Goal: Transaction & Acquisition: Purchase product/service

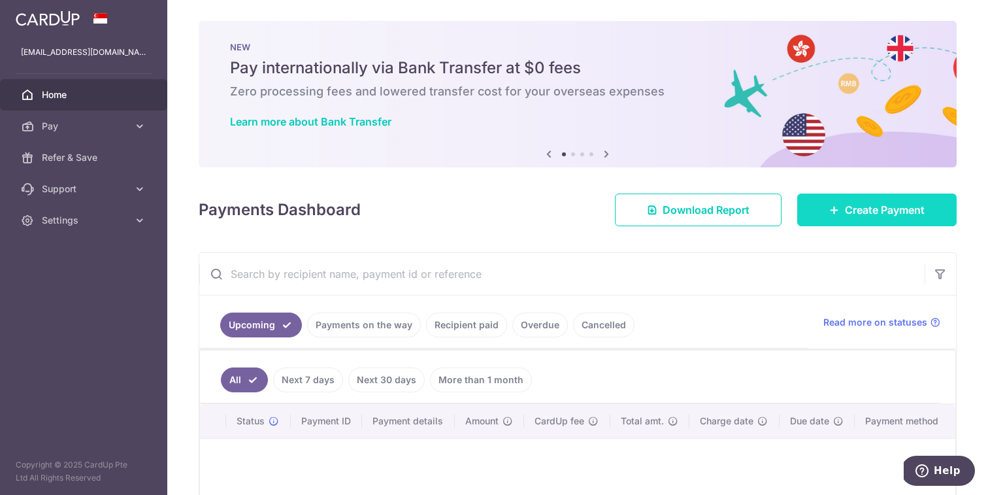
click at [852, 210] on span "Create Payment" at bounding box center [885, 210] width 80 height 16
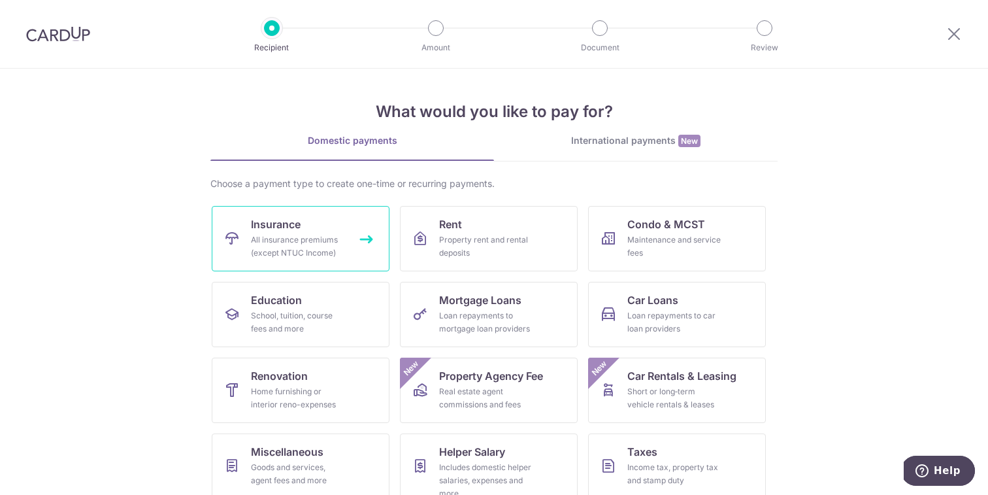
click at [345, 239] on link "Insurance All insurance premiums (except NTUC Income)" at bounding box center [301, 238] width 178 height 65
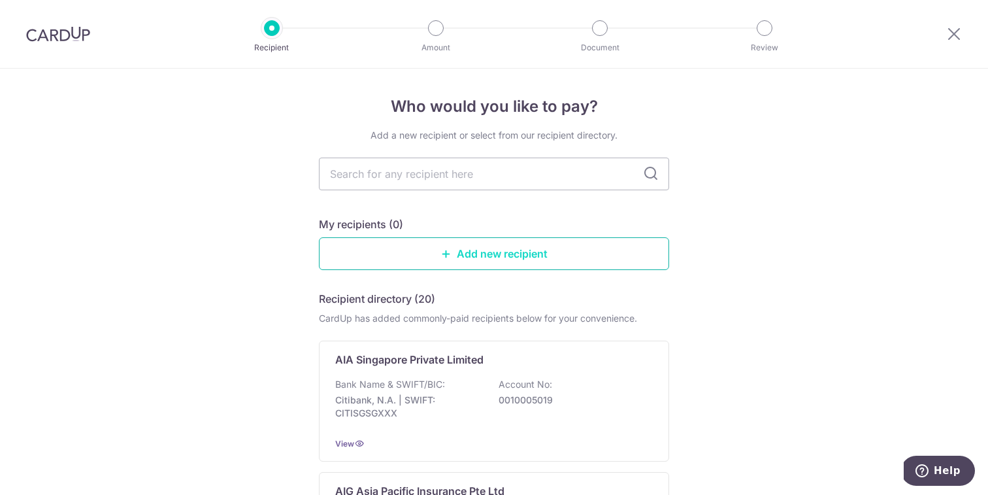
scroll to position [3, 0]
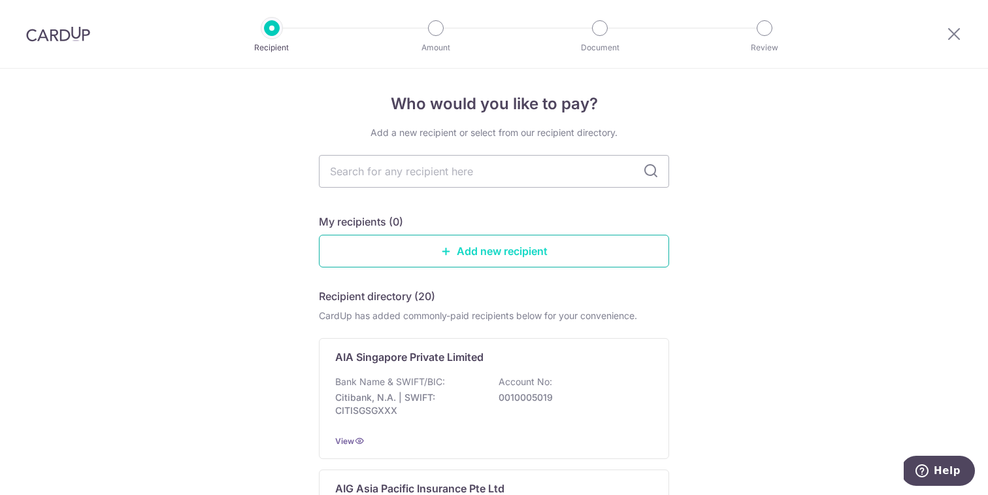
click at [442, 257] on link "Add new recipient" at bounding box center [494, 251] width 350 height 33
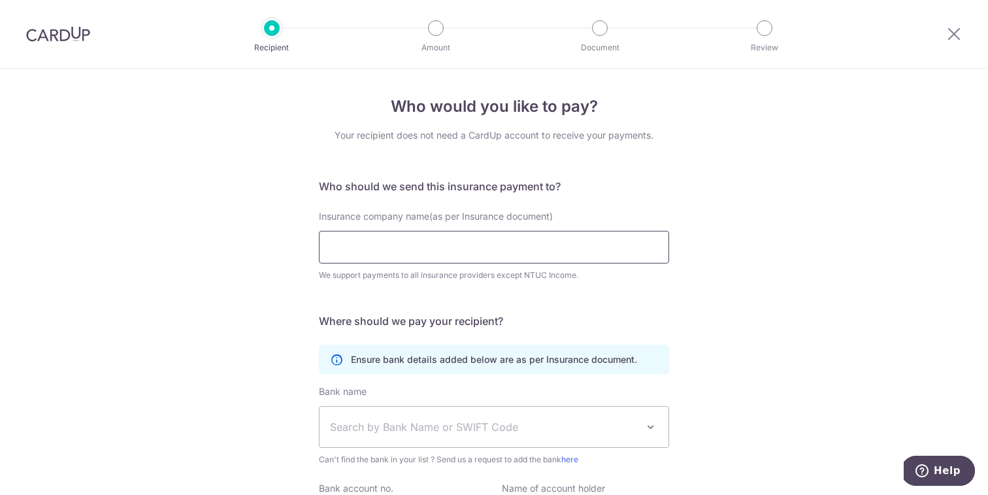
click at [518, 238] on input "Insurance company name(as per Insurance document)" at bounding box center [494, 247] width 350 height 33
click at [671, 197] on div "Who would you like to pay? Your recipient does not need a CardUp account to rec…" at bounding box center [494, 354] width 988 height 571
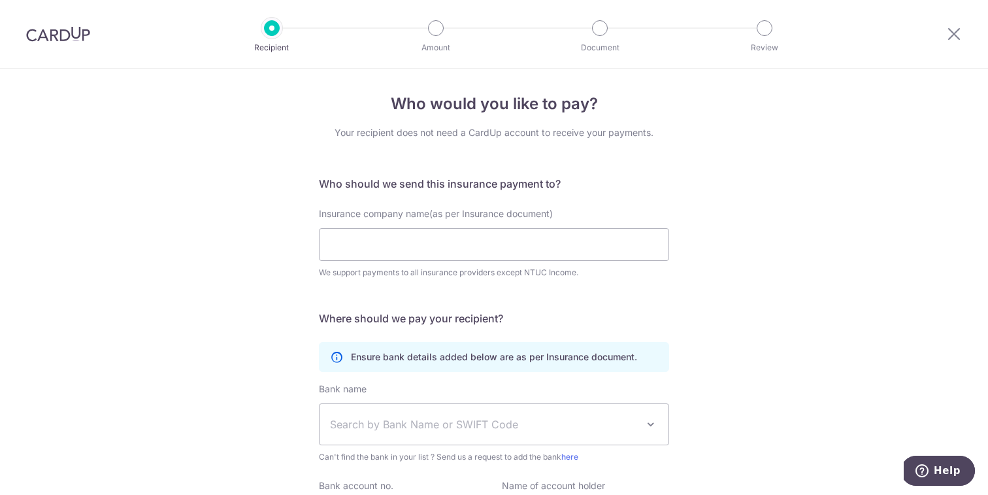
scroll to position [5, 0]
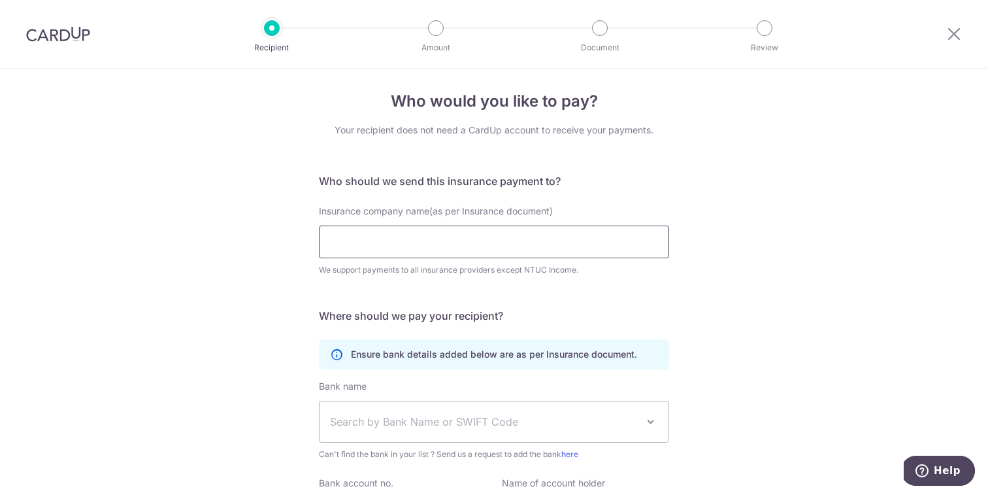
click at [440, 248] on input "Insurance company name(as per Insurance document)" at bounding box center [494, 241] width 350 height 33
paste input "Prudential Assurance Company Singapore (Pte) Ltd"
type input "Prudential Assurance Company Singapore (Pte) Ltd"
click at [246, 258] on div "Who would you like to pay? Your recipient does not need a CardUp account to rec…" at bounding box center [494, 348] width 988 height 571
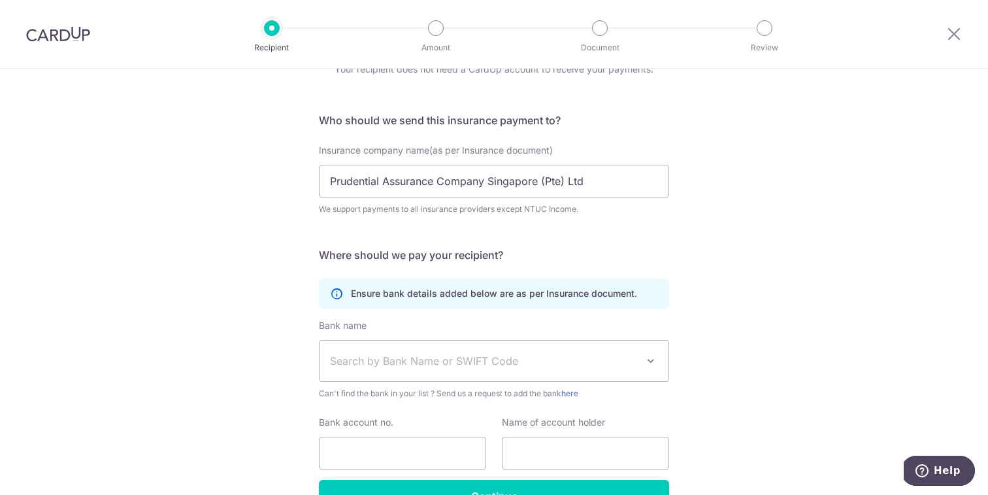
scroll to position [0, 0]
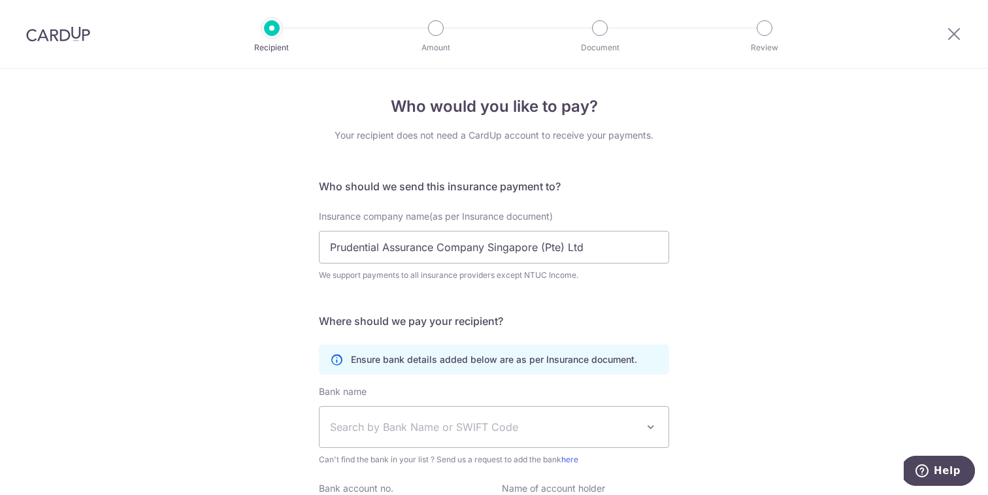
click at [962, 33] on div at bounding box center [954, 34] width 68 height 68
click at [956, 33] on icon at bounding box center [954, 33] width 16 height 16
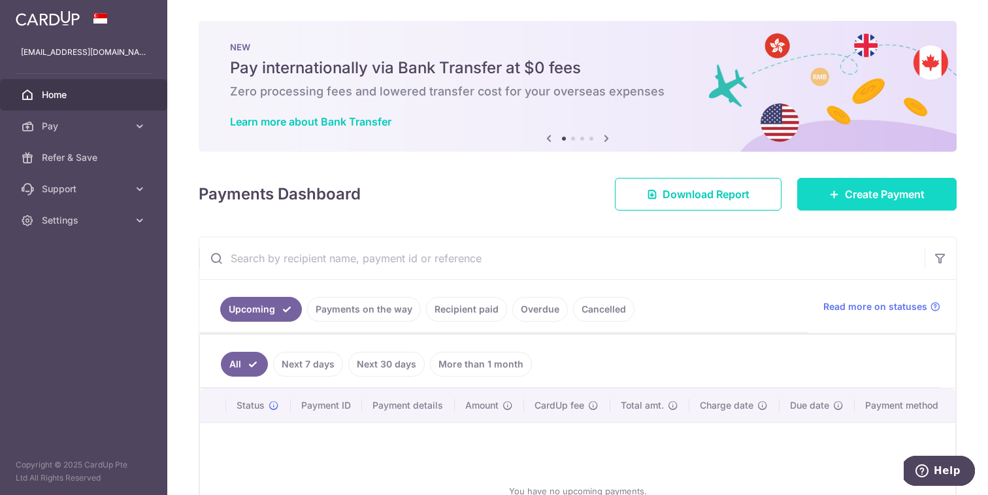
click at [861, 192] on span "Create Payment" at bounding box center [885, 194] width 80 height 16
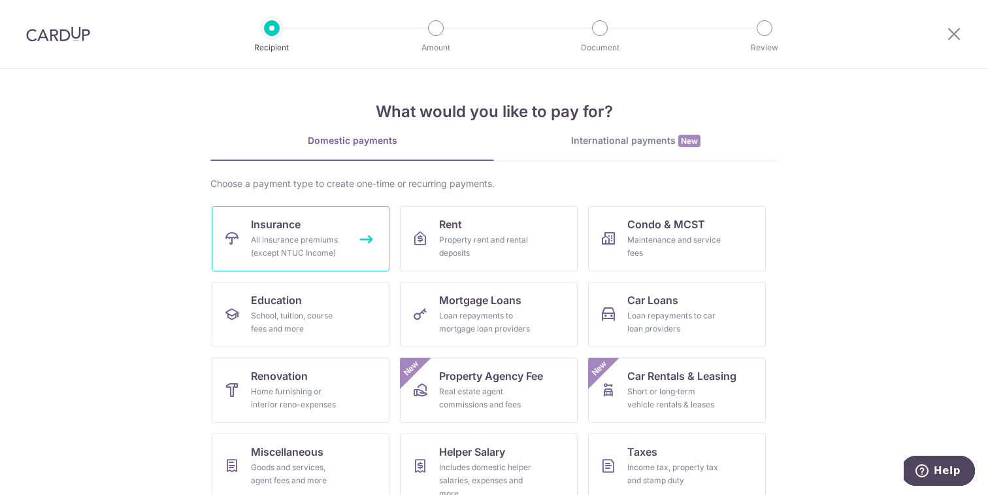
click at [321, 234] on div "All insurance premiums (except NTUC Income)" at bounding box center [298, 246] width 94 height 26
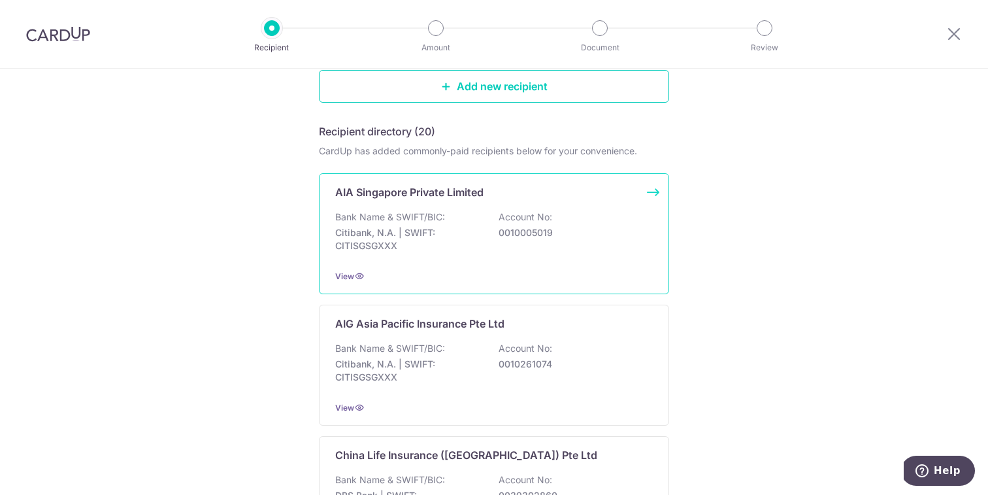
scroll to position [16, 0]
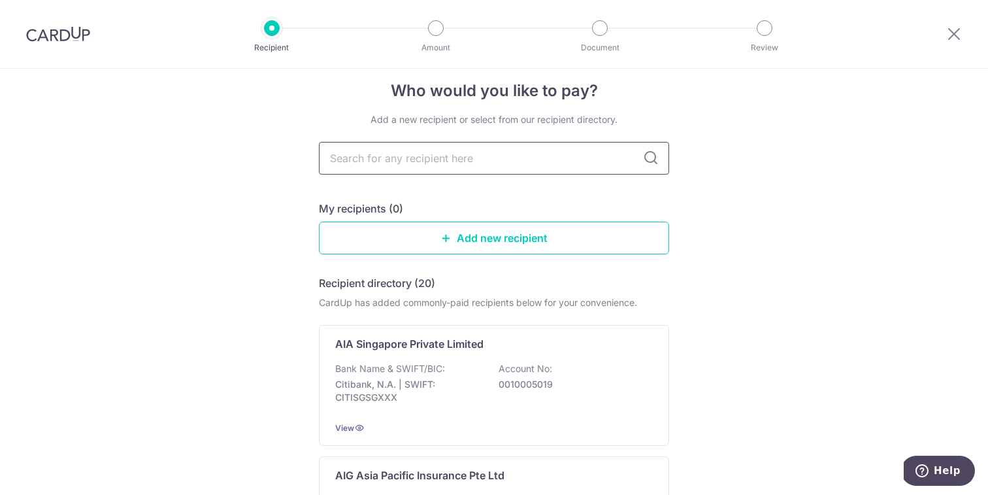
click at [463, 161] on input "text" at bounding box center [494, 158] width 350 height 33
type input "Prudential"
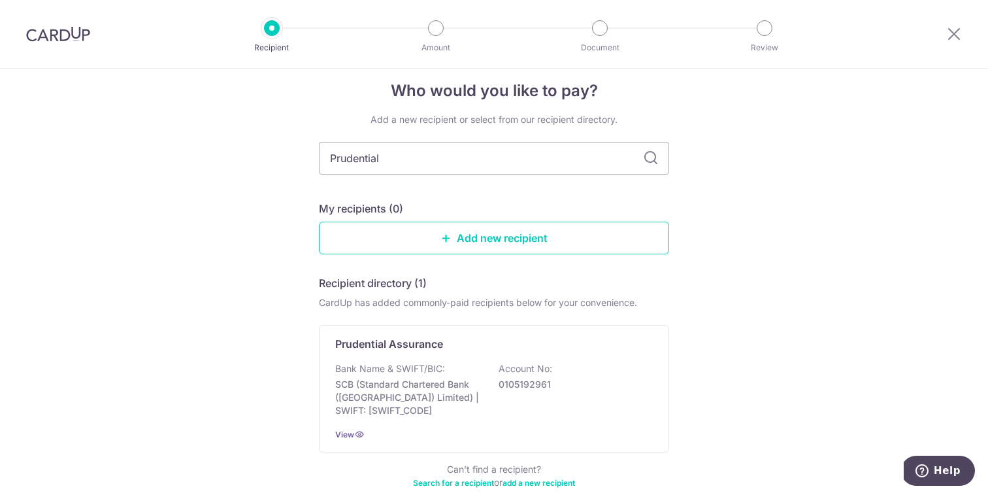
click at [887, 208] on div "Who would you like to pay? Add a new recipient or select from our recipient dir…" at bounding box center [494, 309] width 988 height 513
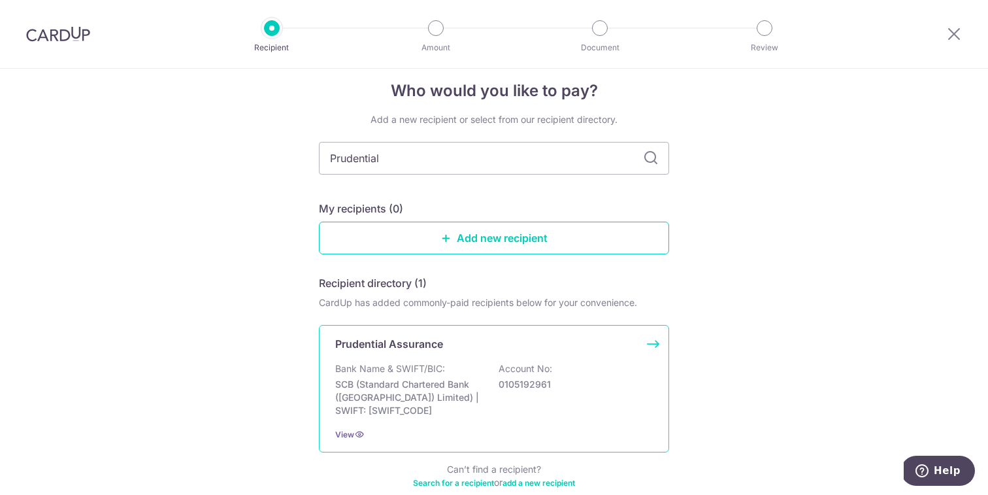
click at [578, 353] on div "Prudential Assurance Bank Name & SWIFT/BIC: SCB (Standard Chartered Bank (Singa…" at bounding box center [494, 388] width 350 height 127
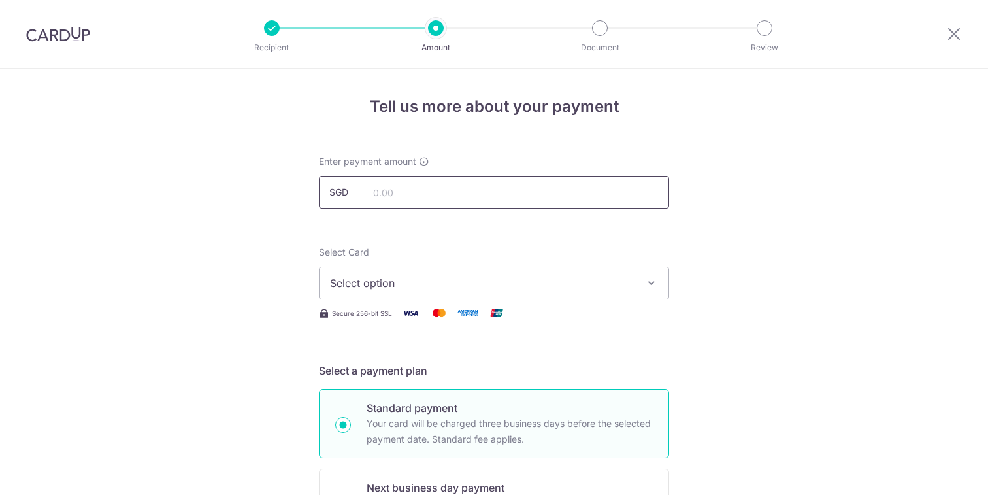
click at [460, 199] on input "text" at bounding box center [494, 192] width 350 height 33
type input "904.80"
click at [458, 280] on span "Select option" at bounding box center [482, 283] width 305 height 16
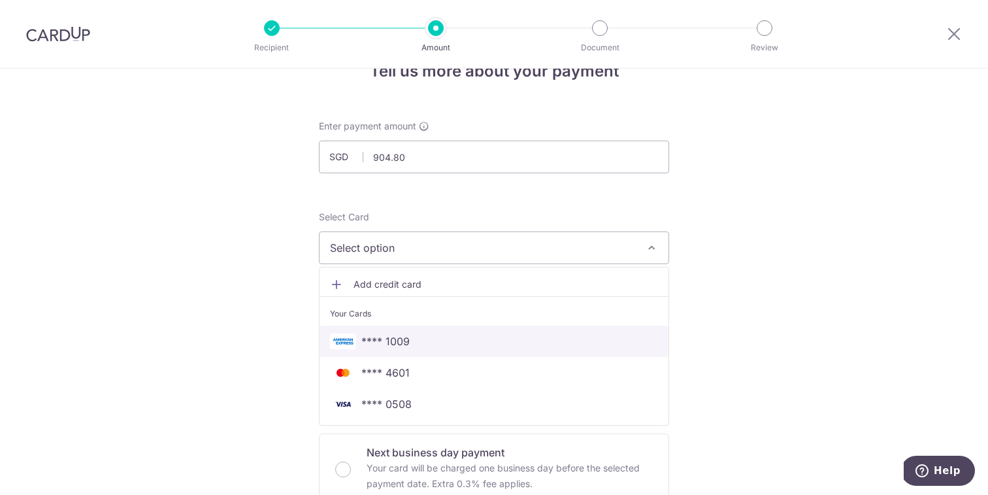
scroll to position [46, 0]
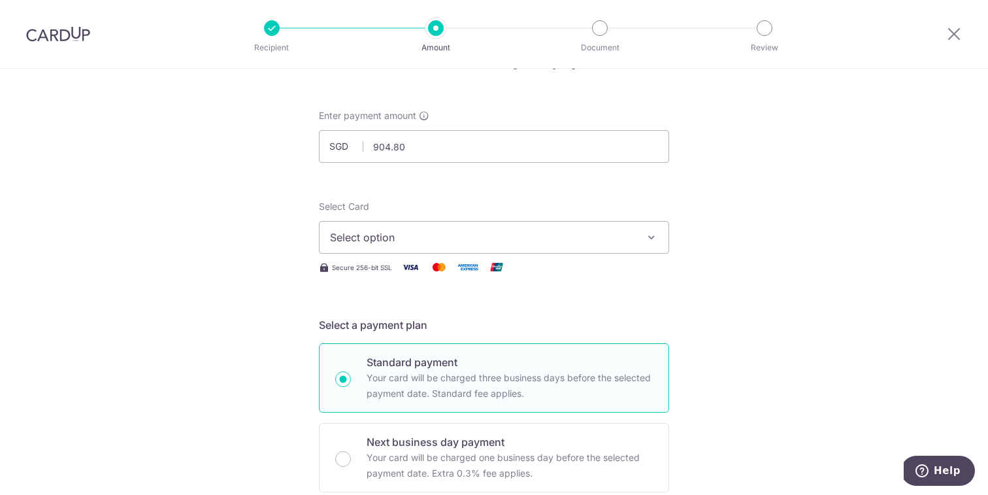
click at [533, 236] on span "Select option" at bounding box center [482, 237] width 305 height 16
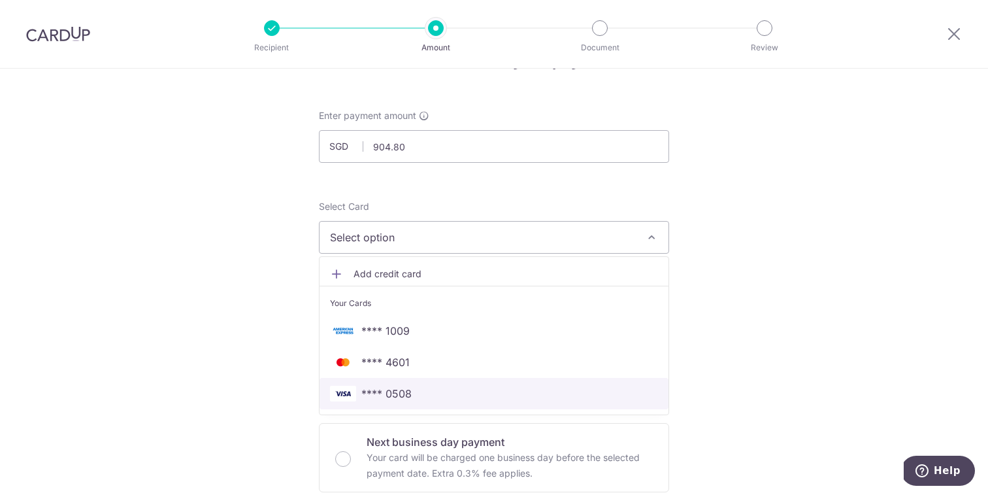
click at [405, 390] on span "**** 0508" at bounding box center [386, 394] width 50 height 16
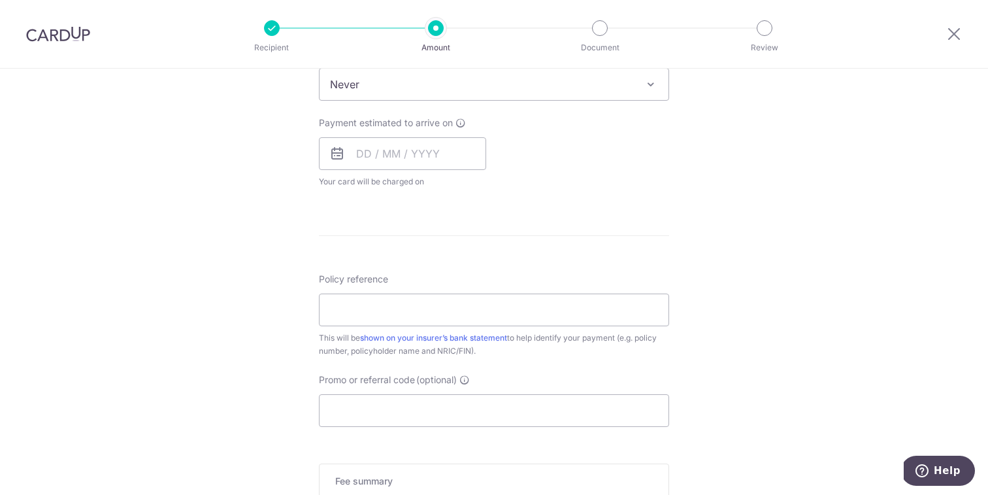
scroll to position [560, 0]
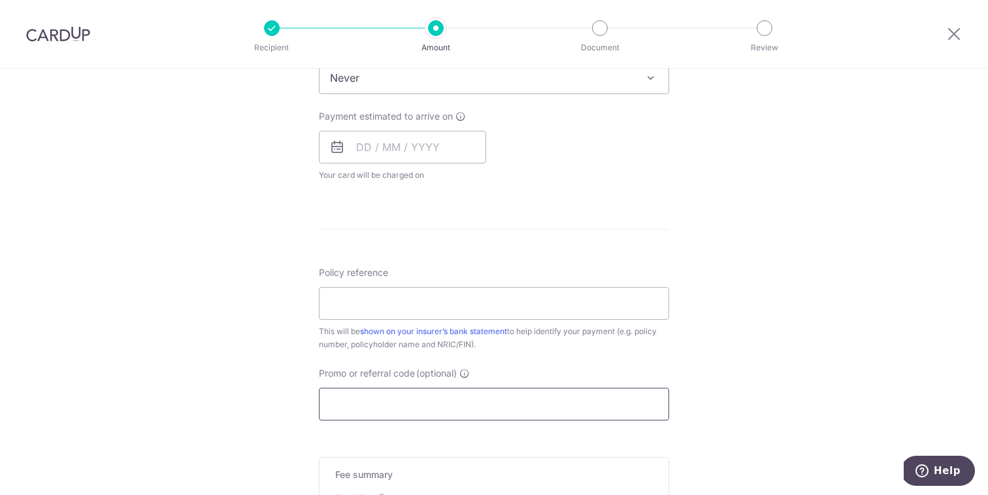
click at [442, 401] on input "Promo or referral code (optional)" at bounding box center [494, 404] width 350 height 33
paste input "OFF225"
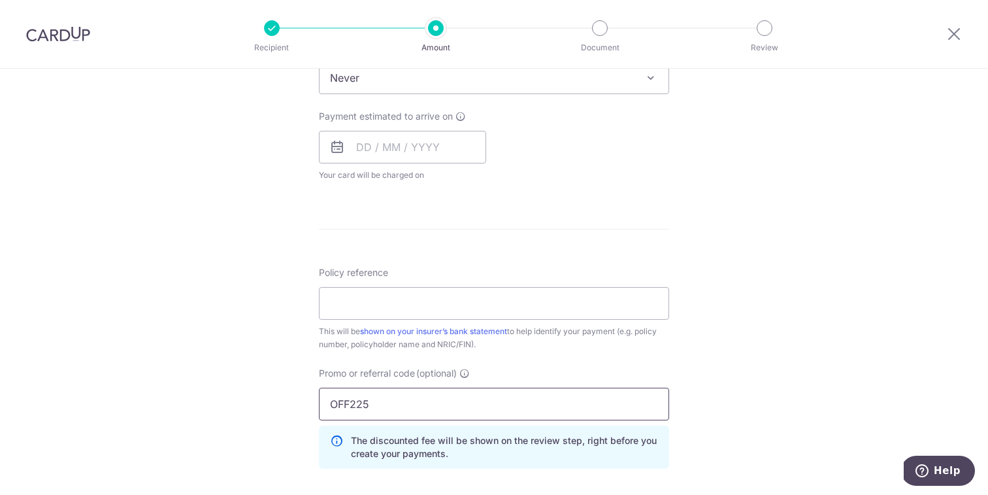
type input "OFF225"
click at [770, 311] on div "Tell us more about your payment Enter payment amount SGD 904.80 904.80 Select C…" at bounding box center [494, 129] width 988 height 1241
click at [486, 301] on input "Policy reference" at bounding box center [494, 303] width 350 height 33
click at [402, 303] on input "Policy reference" at bounding box center [494, 303] width 350 height 33
paste input "72010705"
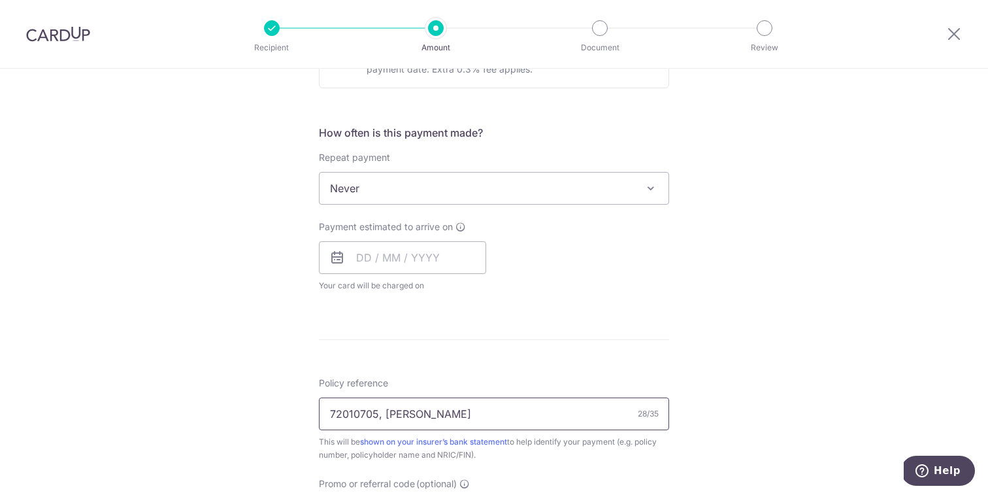
scroll to position [431, 0]
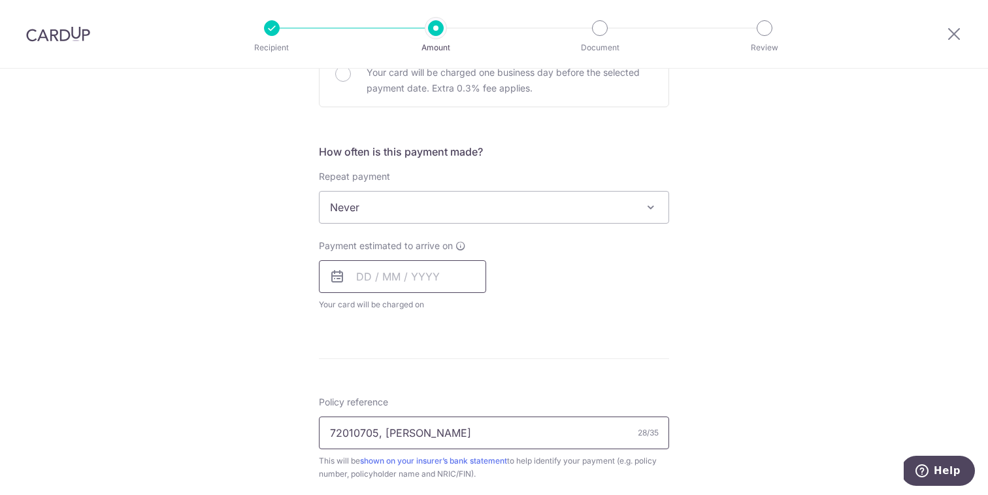
type input "72010705, OH YION JIE ALFRED"
click at [420, 280] on input "text" at bounding box center [402, 276] width 167 height 33
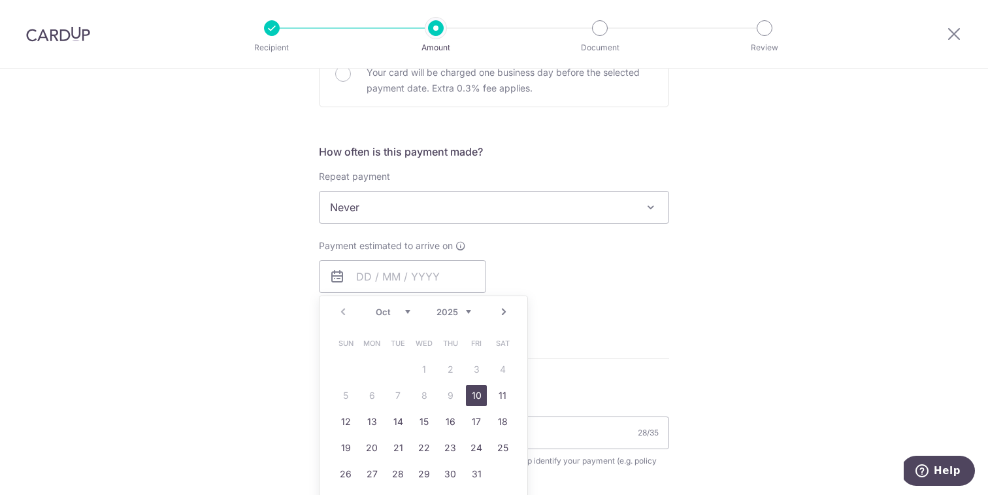
drag, startPoint x: 466, startPoint y: 392, endPoint x: 558, endPoint y: 387, distance: 91.7
click at [467, 392] on link "10" at bounding box center [476, 395] width 21 height 21
type input "10/10/2025"
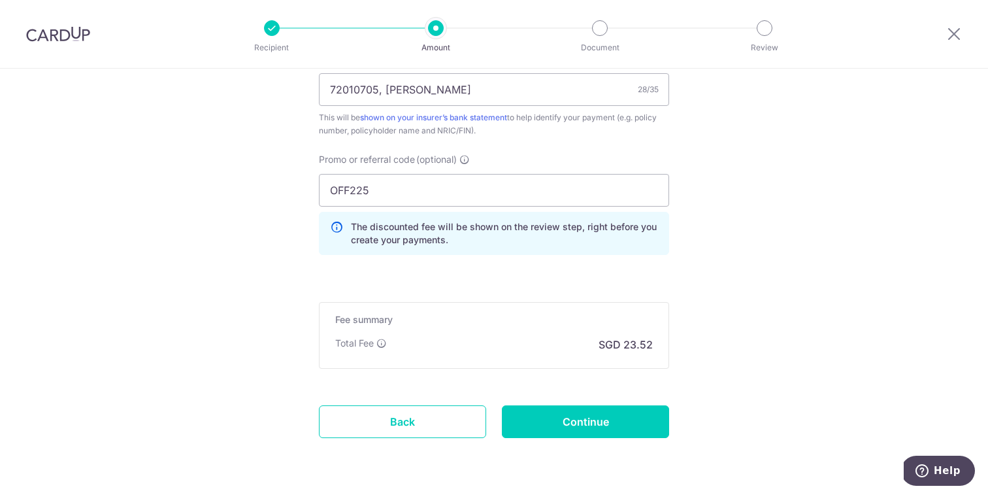
scroll to position [869, 0]
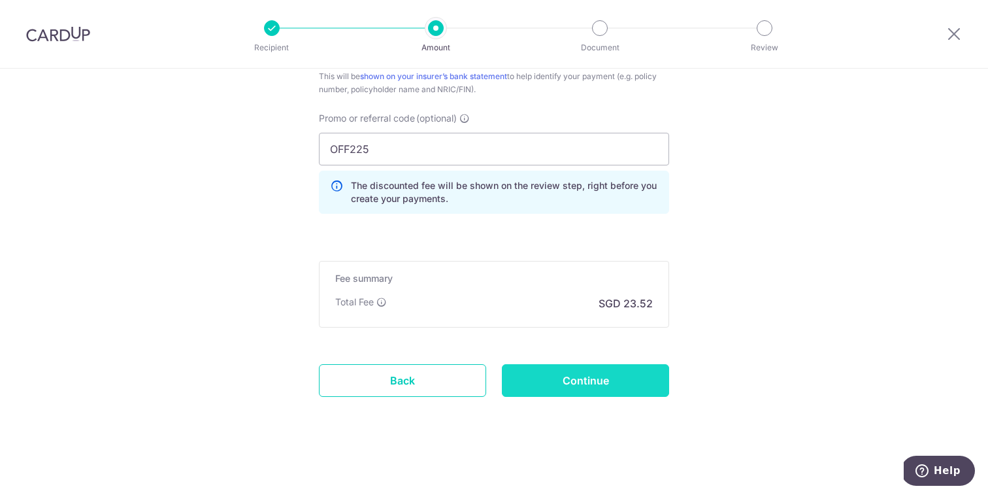
click at [615, 370] on input "Continue" at bounding box center [585, 380] width 167 height 33
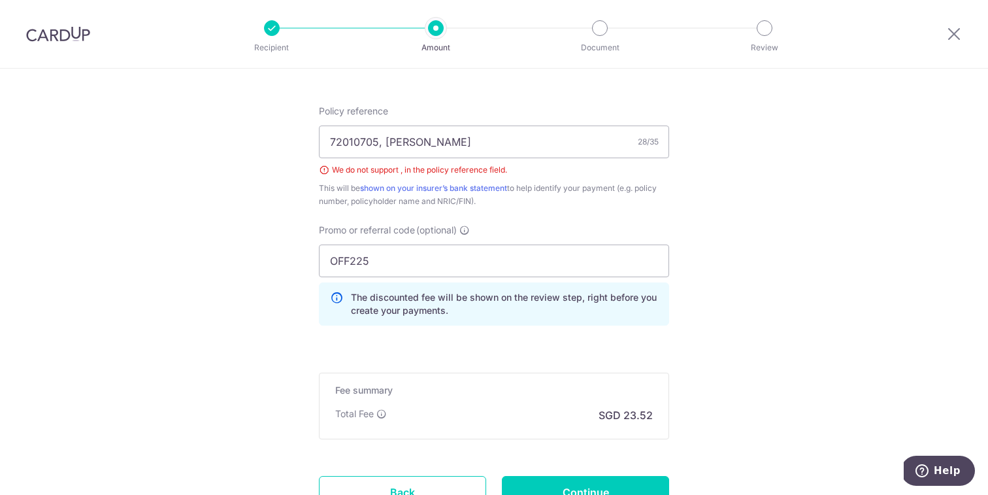
scroll to position [673, 0]
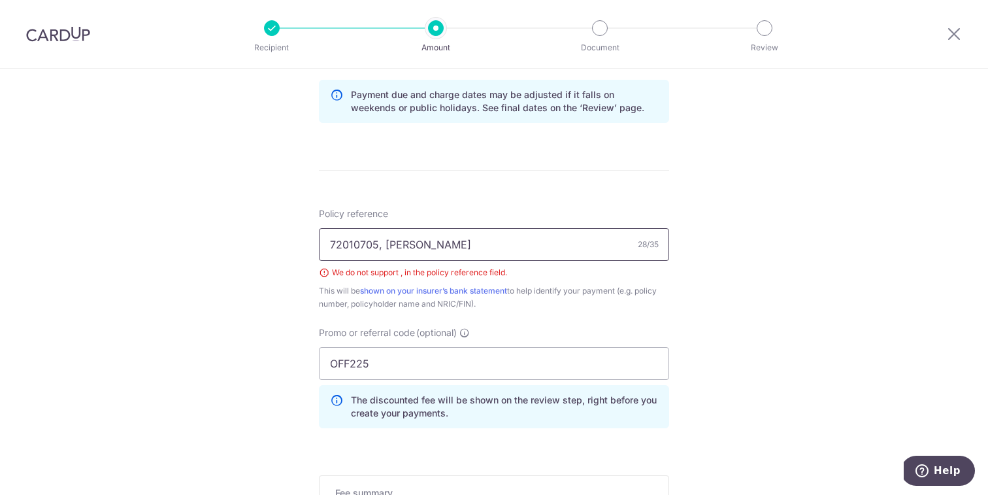
drag, startPoint x: 375, startPoint y: 246, endPoint x: 663, endPoint y: 244, distance: 288.2
click at [663, 244] on input "72010705, OH YION JIE ALFRED" at bounding box center [494, 244] width 350 height 33
click at [835, 224] on div "Tell us more about your payment Enter payment amount SGD 904.80 904.80 Select C…" at bounding box center [494, 52] width 988 height 1313
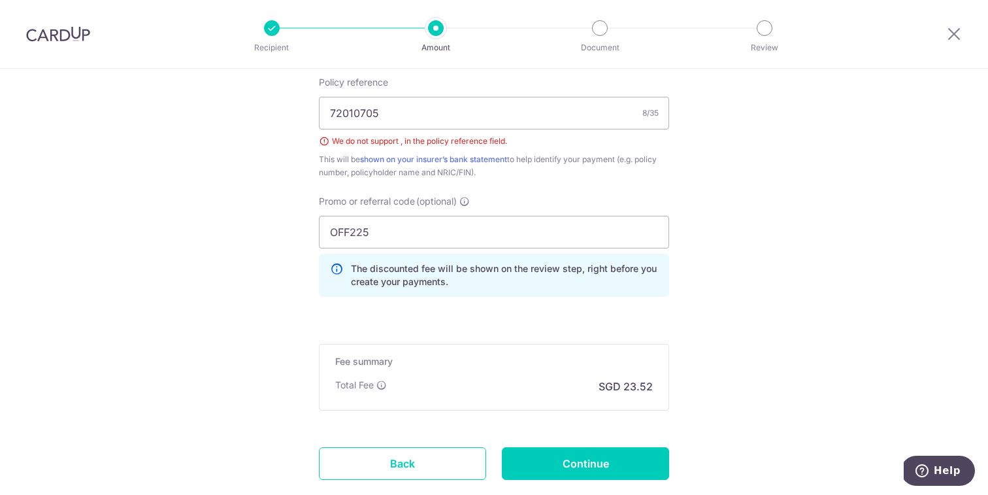
scroll to position [801, 0]
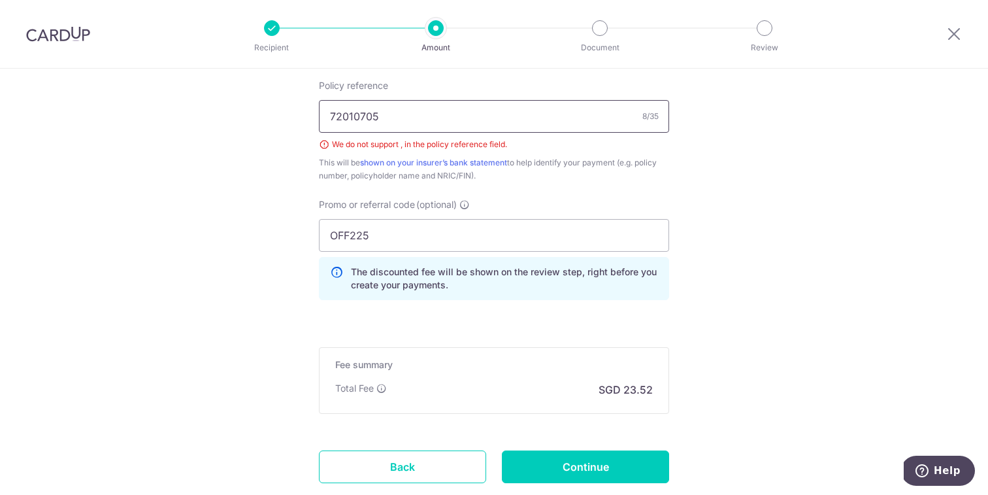
click at [452, 120] on input "72010705" at bounding box center [494, 116] width 350 height 33
type input "72010705,AlfredOh,S9305302H"
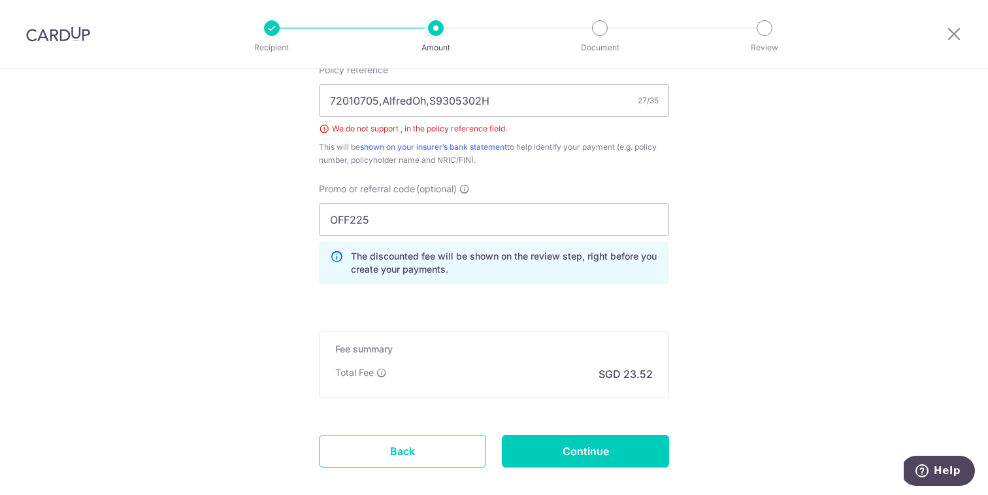
scroll to position [824, 0]
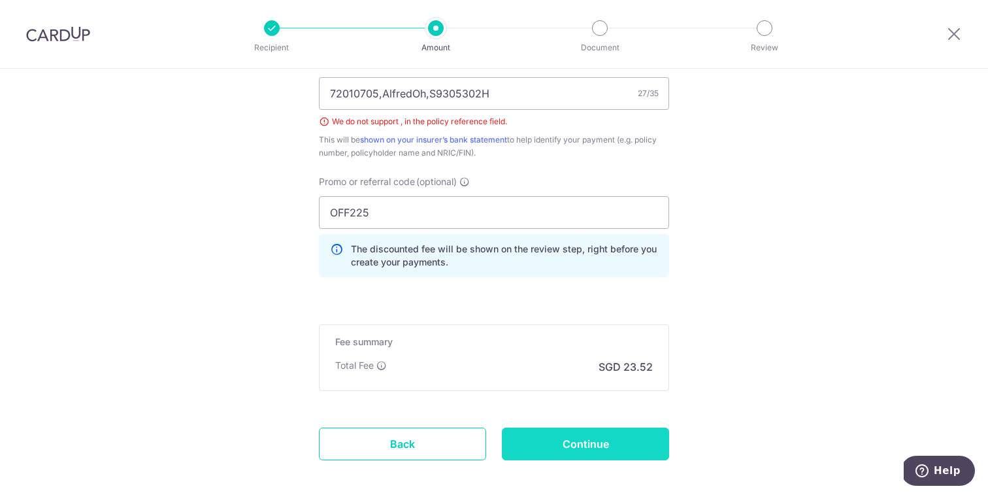
click at [588, 451] on input "Continue" at bounding box center [585, 443] width 167 height 33
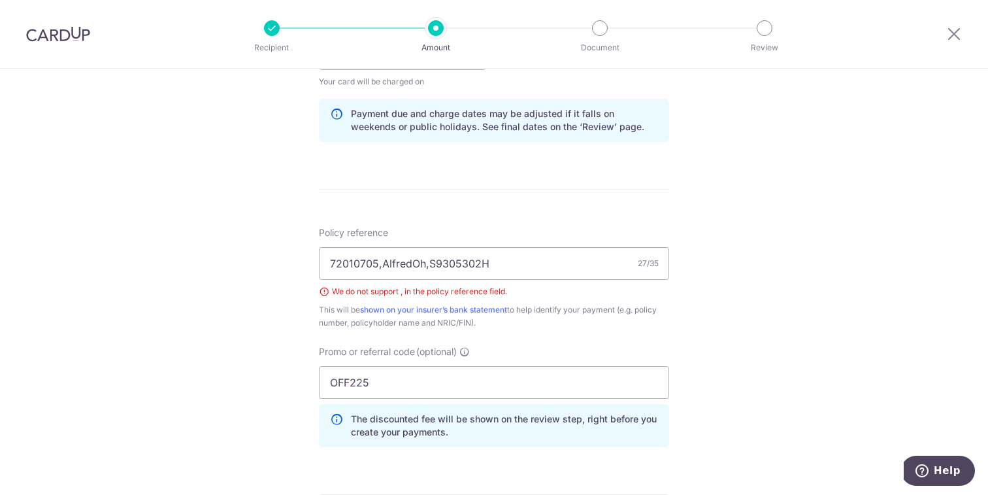
scroll to position [608, 0]
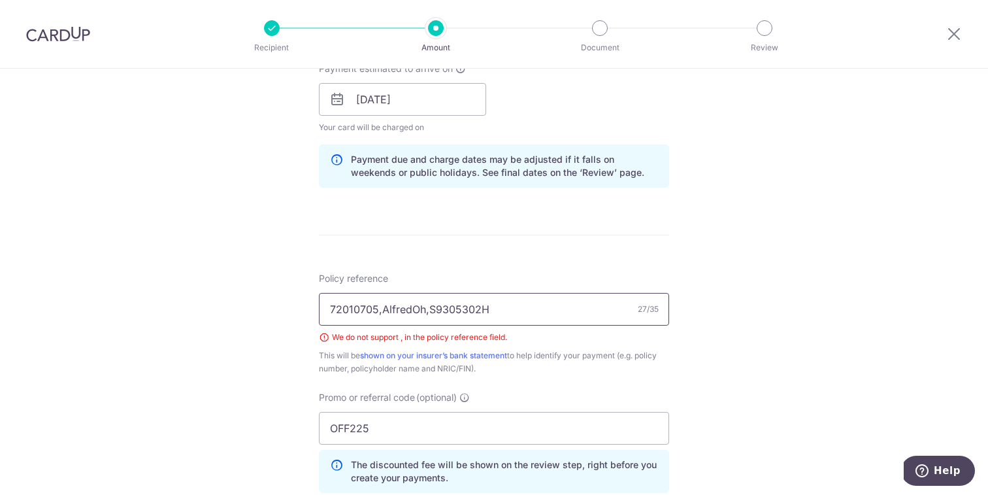
drag, startPoint x: 379, startPoint y: 312, endPoint x: 389, endPoint y: 307, distance: 11.1
click at [379, 310] on input "72010705,AlfredOh,S9305302H" at bounding box center [494, 309] width 350 height 33
click at [423, 311] on input "72010705AlfredOh,S9305302H" at bounding box center [494, 309] width 350 height 33
drag, startPoint x: 376, startPoint y: 310, endPoint x: 396, endPoint y: 310, distance: 20.3
click at [376, 310] on input "72010705AlfredOhS9305302H" at bounding box center [494, 309] width 350 height 33
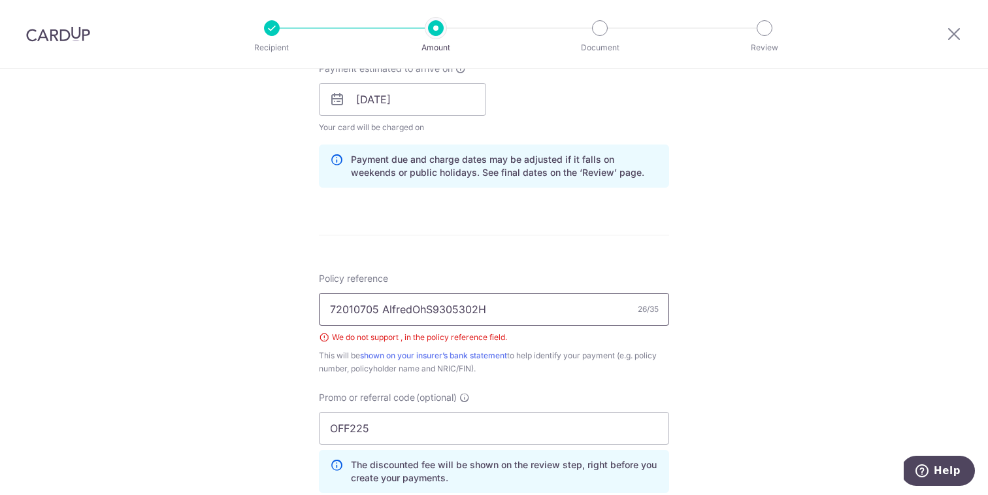
click at [424, 307] on input "72010705 AlfredOhS9305302H" at bounding box center [494, 309] width 350 height 33
click at [722, 356] on div "Tell us more about your payment Enter payment amount SGD 904.80 904.80 Select C…" at bounding box center [494, 117] width 988 height 1313
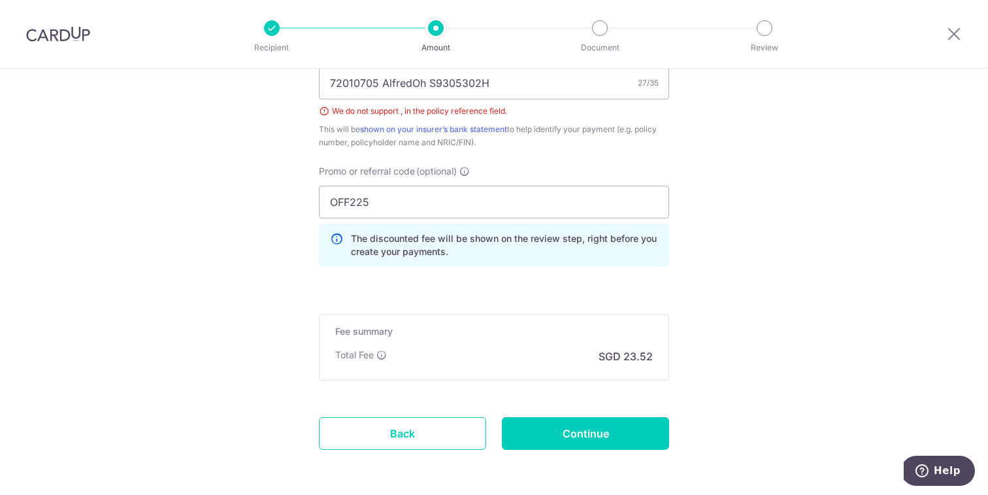
scroll to position [887, 0]
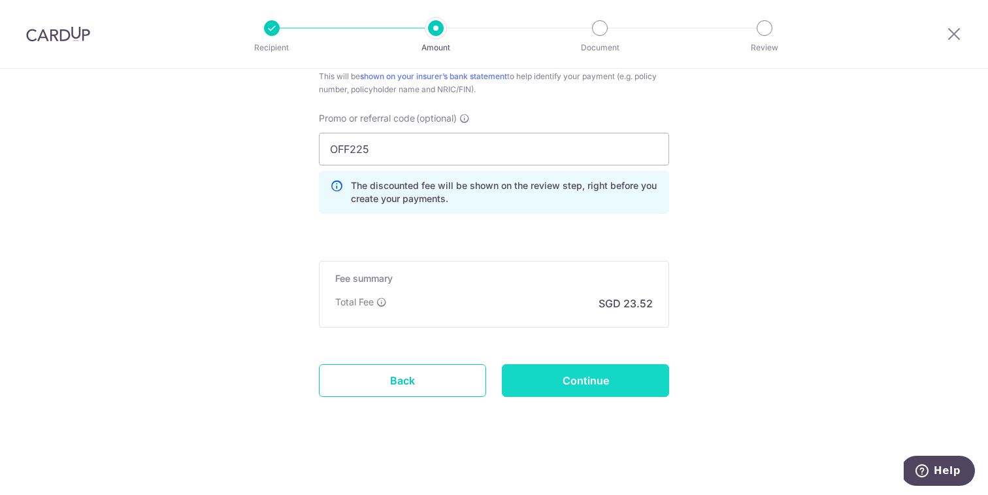
click at [577, 391] on input "Continue" at bounding box center [585, 380] width 167 height 33
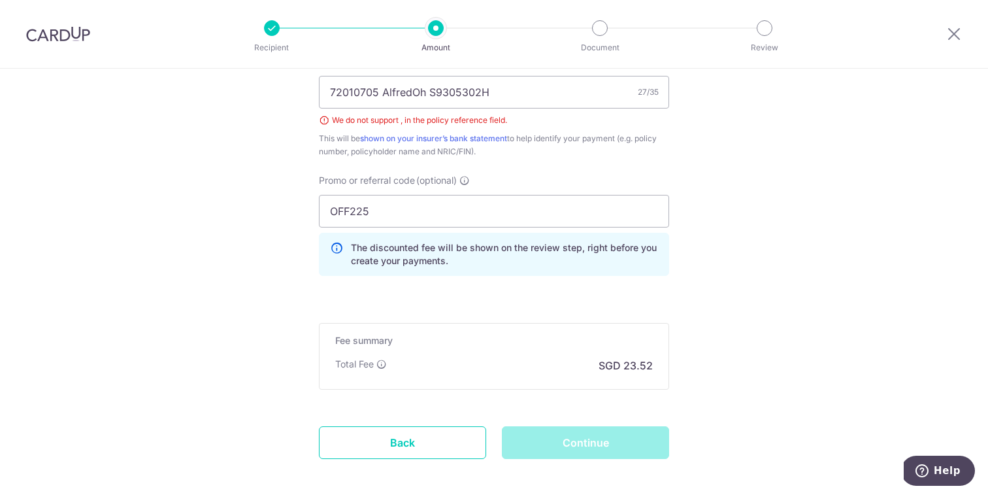
scroll to position [812, 0]
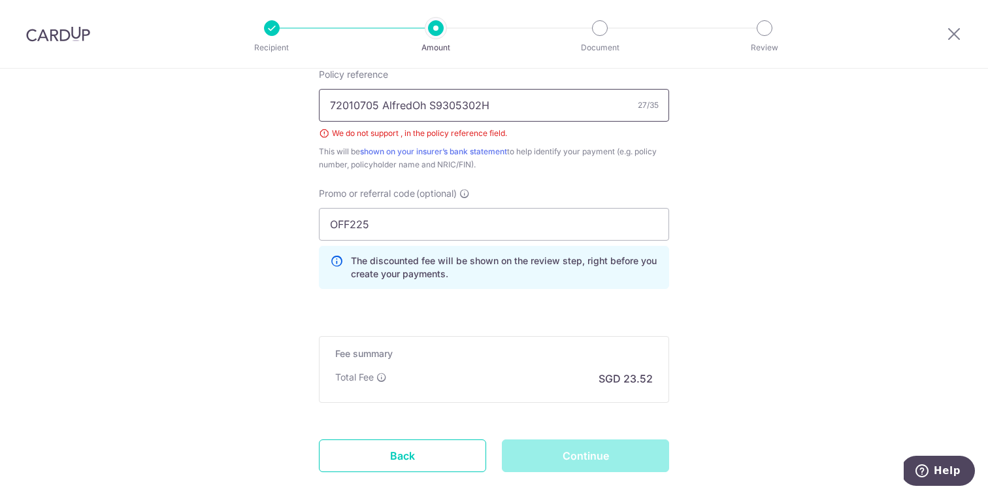
drag, startPoint x: 380, startPoint y: 105, endPoint x: 660, endPoint y: 105, distance: 279.7
click at [660, 105] on input "72010705 AlfredOh S9305302H" at bounding box center [494, 105] width 350 height 33
type input "72010705"
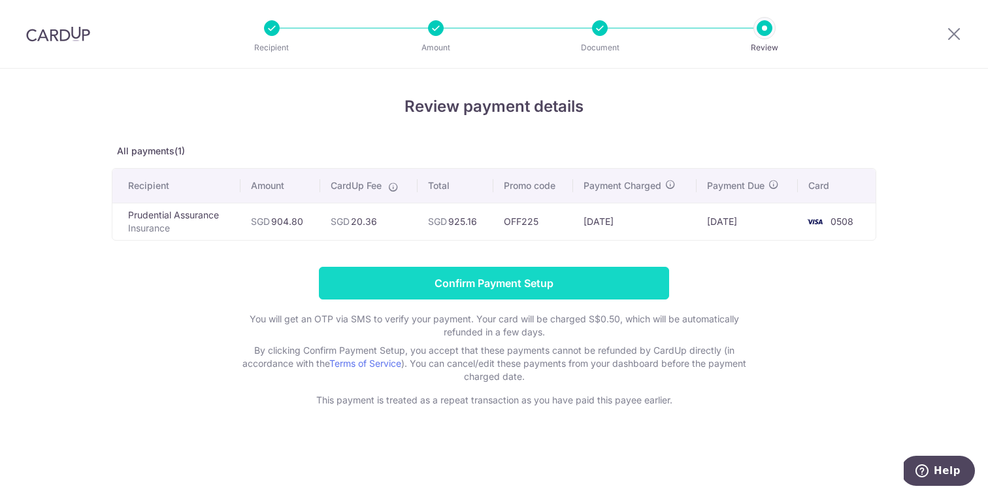
click at [565, 290] on input "Confirm Payment Setup" at bounding box center [494, 283] width 350 height 33
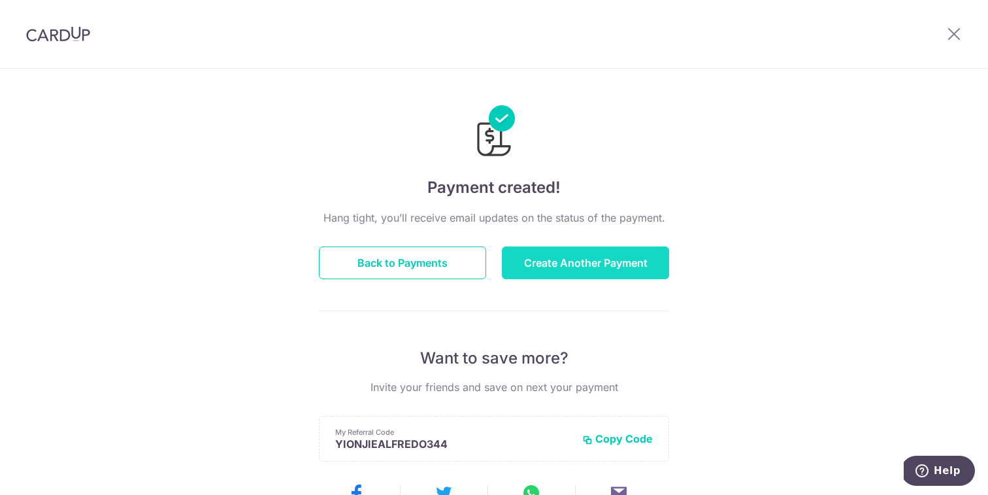
click at [549, 256] on button "Create Another Payment" at bounding box center [585, 262] width 167 height 33
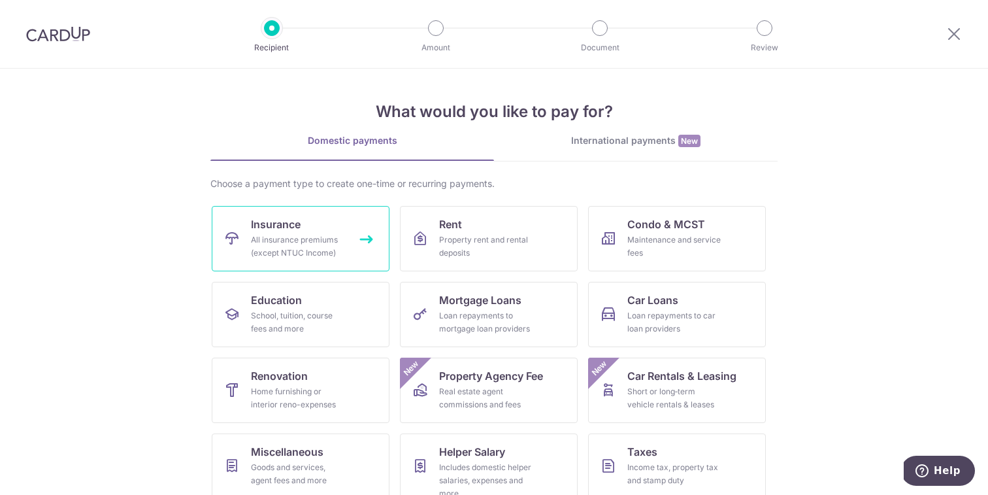
click at [293, 246] on div "All insurance premiums (except NTUC Income)" at bounding box center [298, 246] width 94 height 26
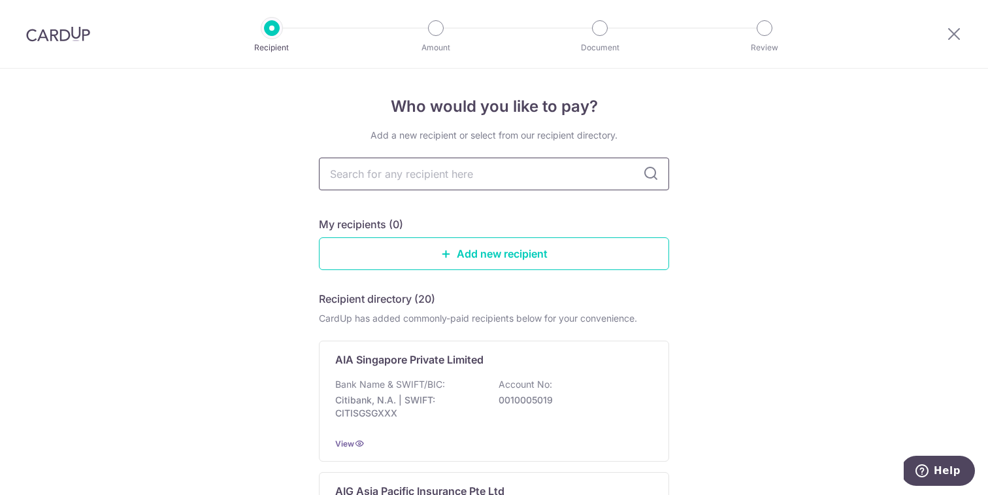
click at [470, 175] on input "text" at bounding box center [494, 174] width 350 height 33
type input "Prudential"
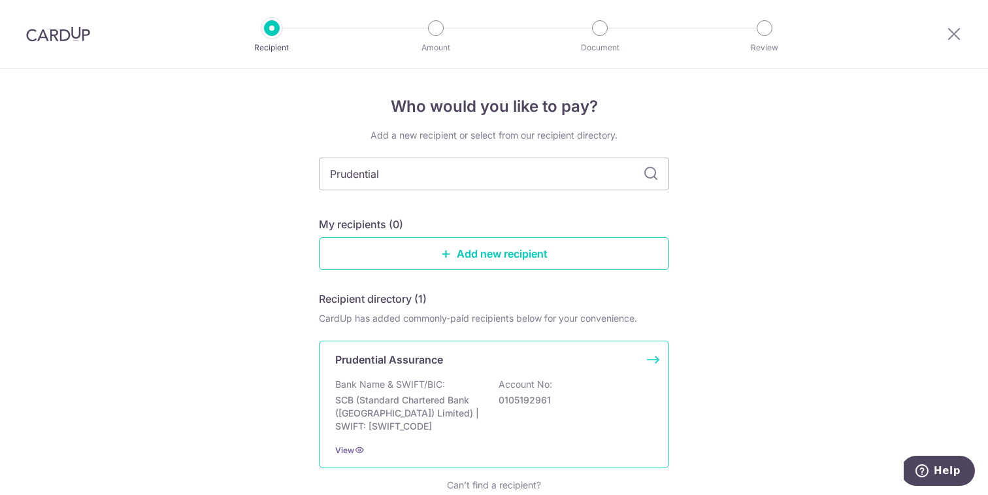
click at [504, 369] on div "Prudential Assurance Bank Name & SWIFT/BIC: SCB (Standard Chartered Bank (Singa…" at bounding box center [494, 404] width 350 height 127
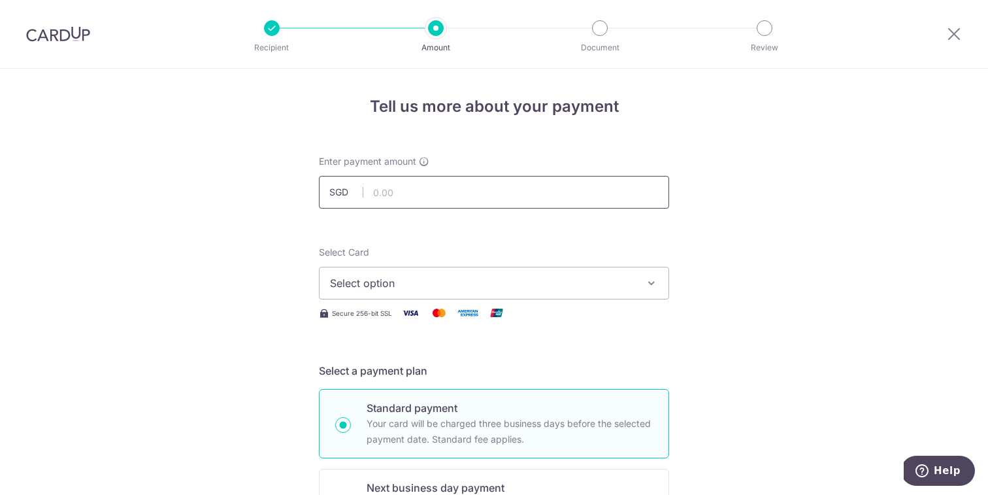
click at [427, 188] on input "text" at bounding box center [494, 192] width 350 height 33
type input "160.00"
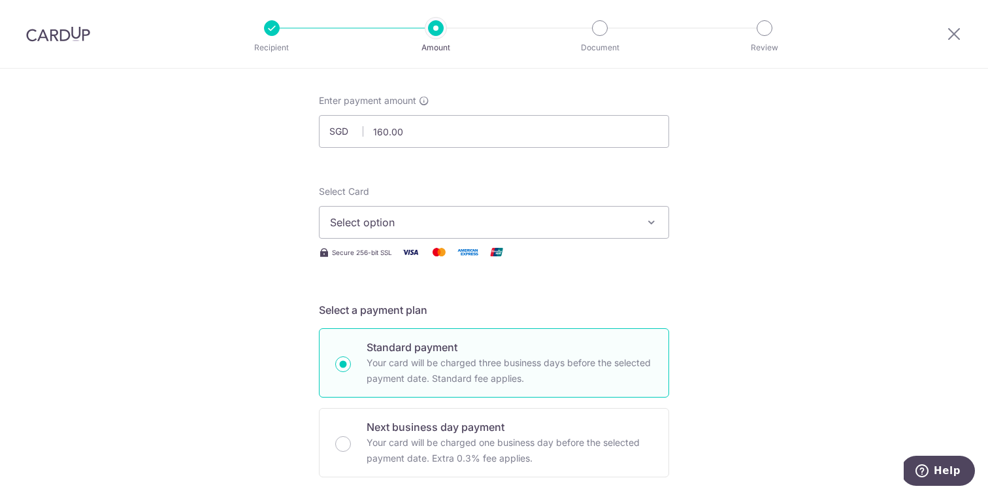
scroll to position [77, 0]
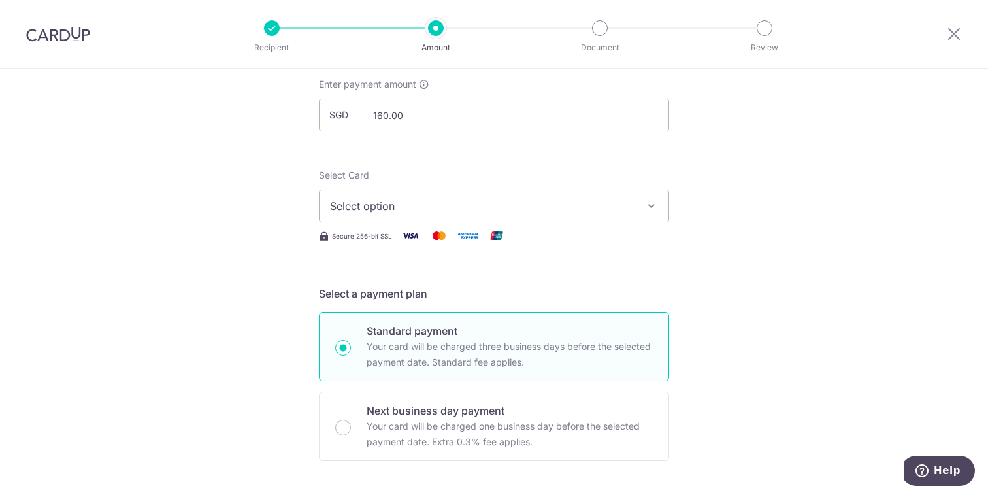
click at [502, 193] on button "Select option" at bounding box center [494, 206] width 350 height 33
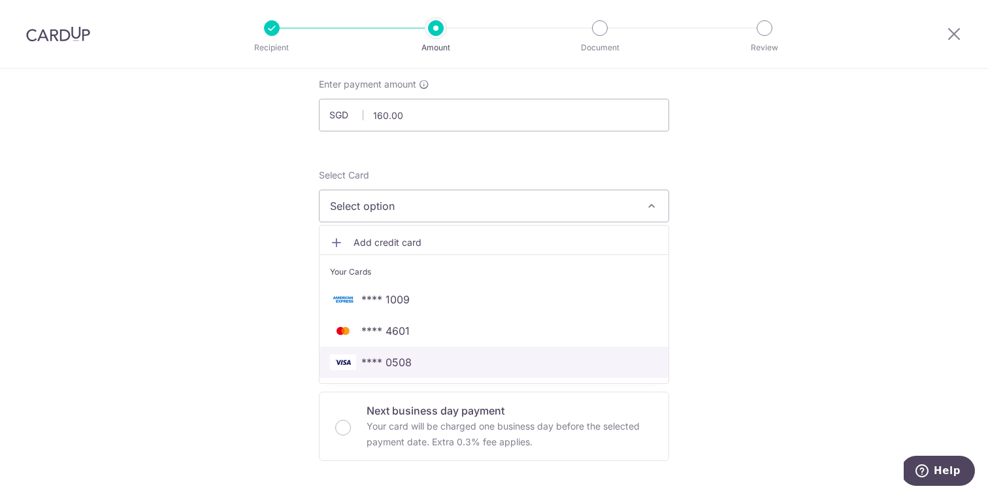
click at [407, 368] on span "**** 0508" at bounding box center [386, 362] width 50 height 16
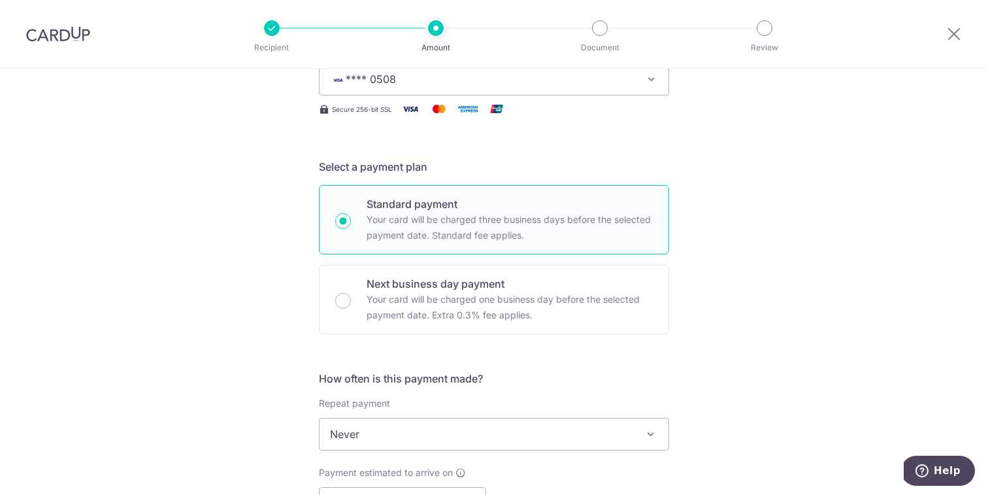
scroll to position [487, 0]
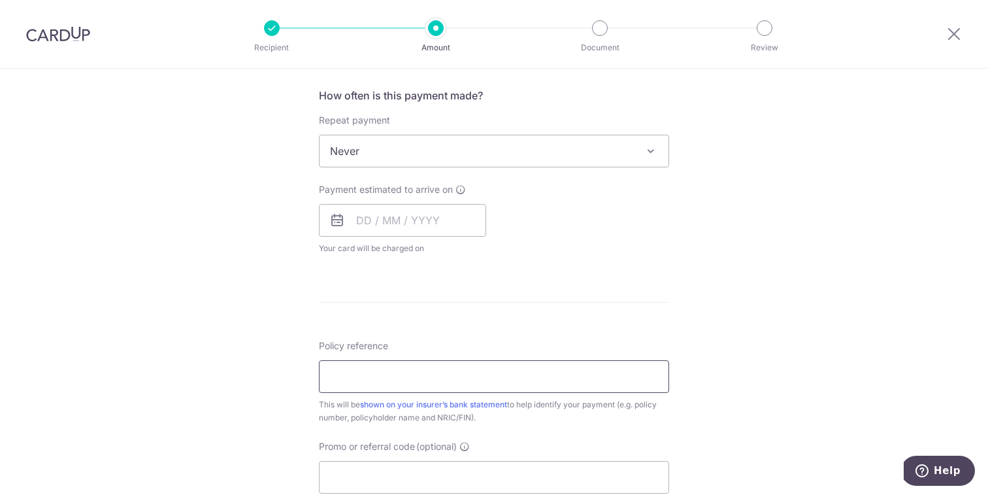
click at [446, 370] on input "Policy reference" at bounding box center [494, 376] width 350 height 33
type input "off225"
click at [472, 227] on input "text" at bounding box center [402, 220] width 167 height 33
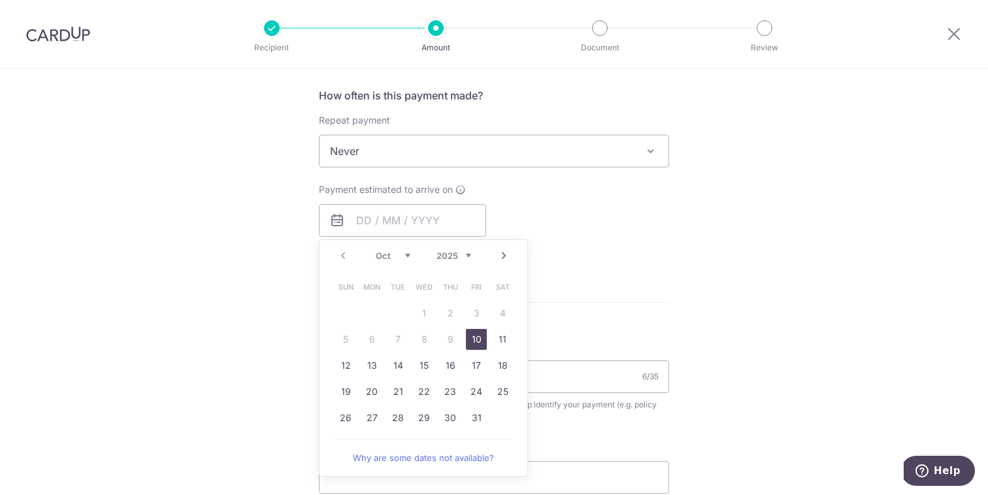
drag, startPoint x: 477, startPoint y: 342, endPoint x: 734, endPoint y: 290, distance: 262.1
click at [478, 342] on link "10" at bounding box center [476, 339] width 21 height 21
type input "10/10/2025"
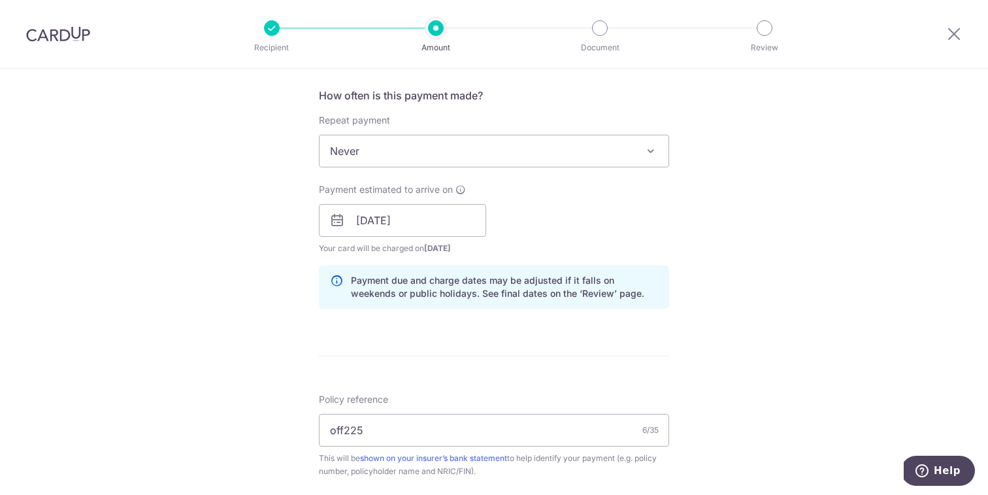
click at [739, 288] on div "Tell us more about your payment Enter payment amount SGD 160.00 160.00 Select C…" at bounding box center [494, 200] width 988 height 1236
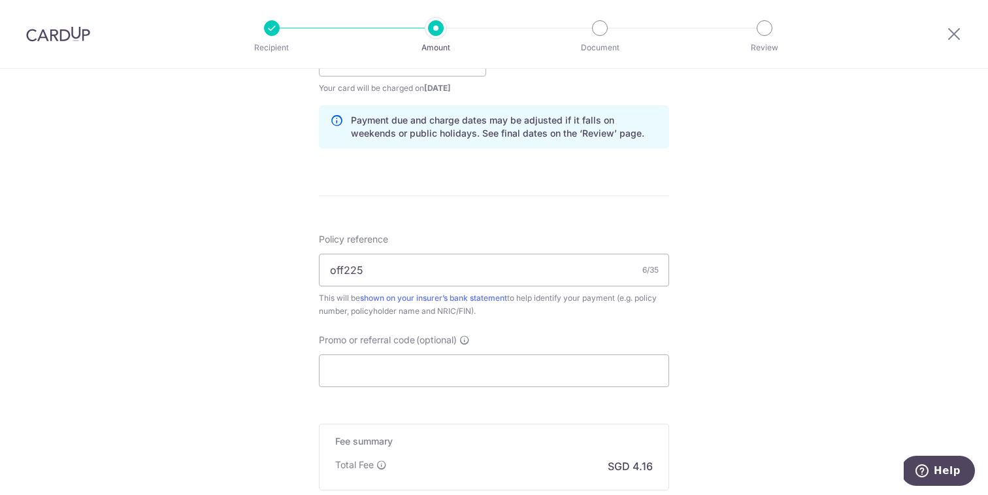
scroll to position [648, 0]
click at [512, 384] on input "Promo or referral code (optional)" at bounding box center [494, 370] width 350 height 33
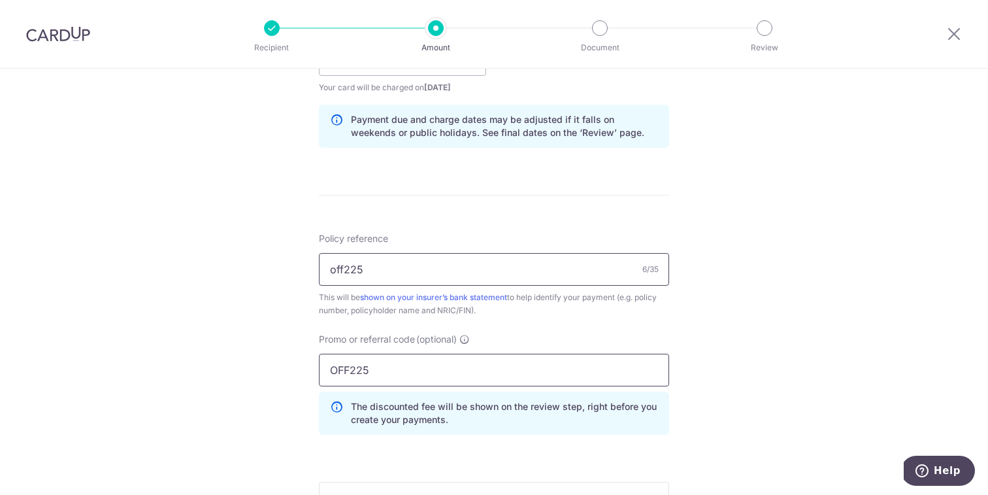
type input "OFF225"
drag, startPoint x: 478, startPoint y: 273, endPoint x: -71, endPoint y: 245, distance: 549.0
click at [0, 245] on html "Recipient Amount Document Review Tell us more about your payment Enter payment …" at bounding box center [494, 247] width 988 height 495
paste input "72010699"
type input "72010699"
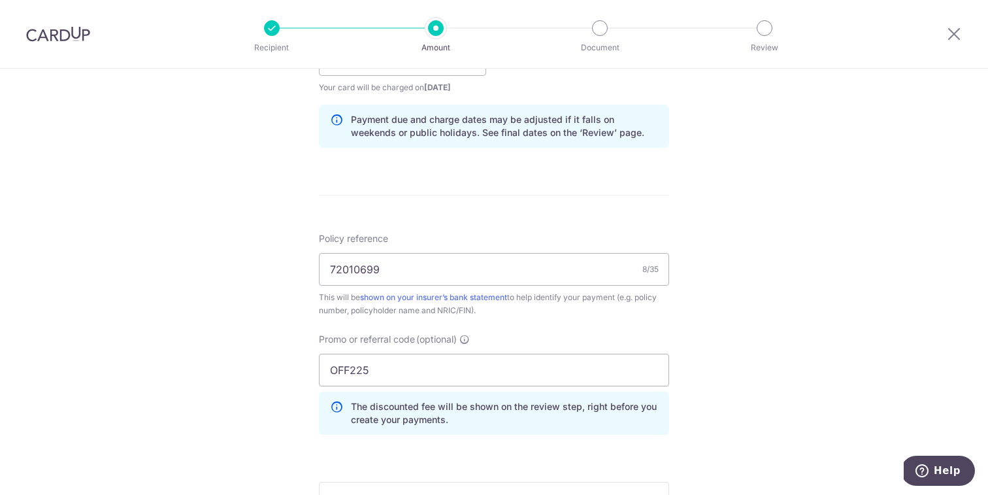
click at [156, 230] on div "Tell us more about your payment Enter payment amount SGD 160.00 160.00 Select C…" at bounding box center [494, 68] width 988 height 1295
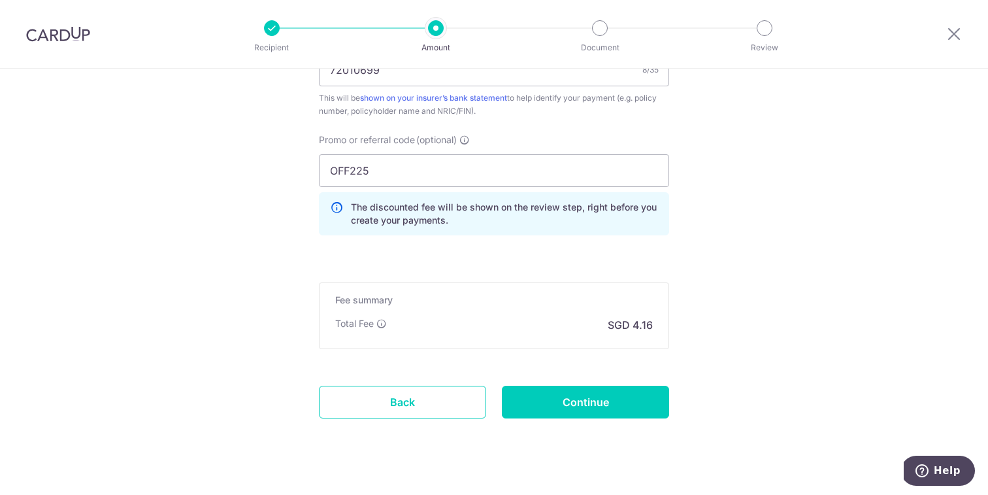
scroll to position [853, 0]
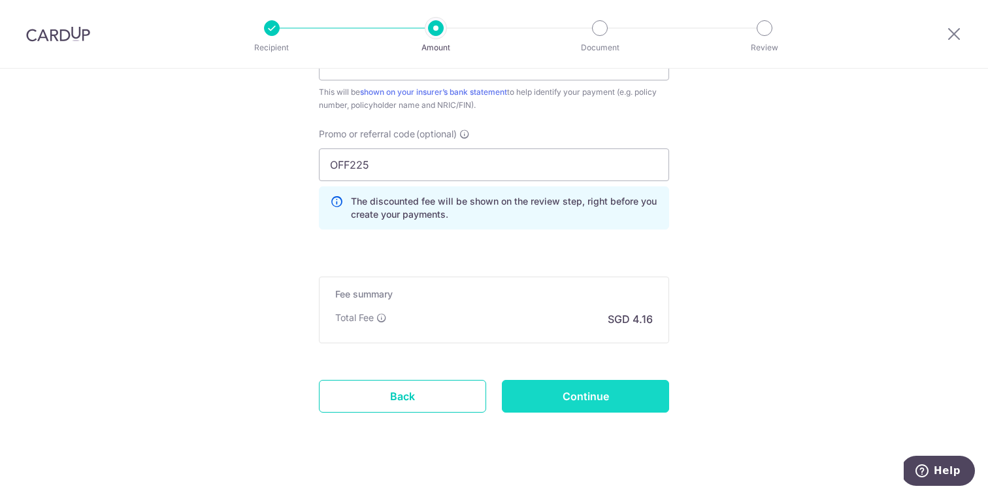
click at [593, 384] on input "Continue" at bounding box center [585, 396] width 167 height 33
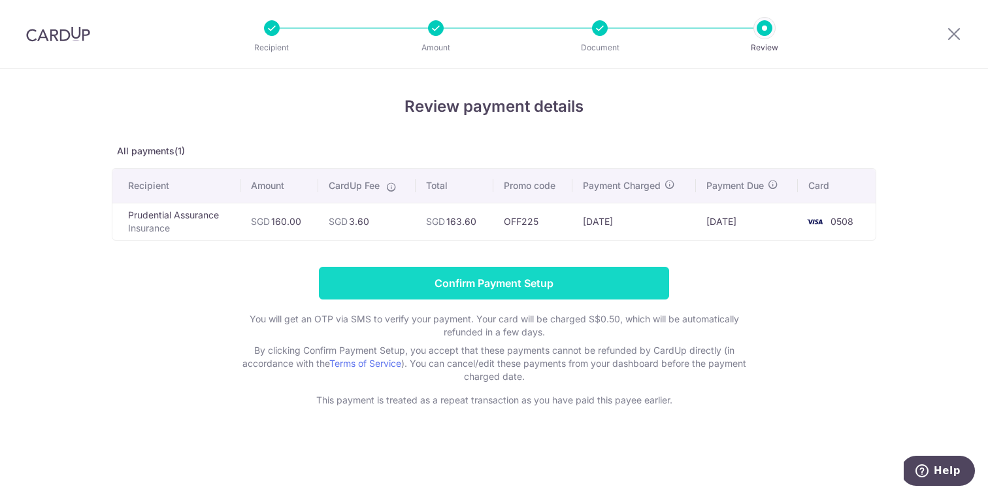
click at [601, 275] on input "Confirm Payment Setup" at bounding box center [494, 283] width 350 height 33
